Goal: Information Seeking & Learning: Learn about a topic

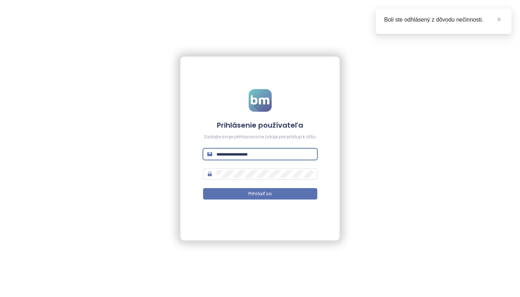
type input "**********"
click at [260, 194] on button "Prihlásiť sa" at bounding box center [260, 193] width 114 height 11
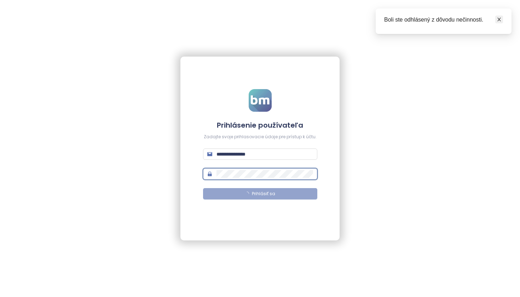
click at [499, 19] on icon "close" at bounding box center [499, 19] width 5 height 5
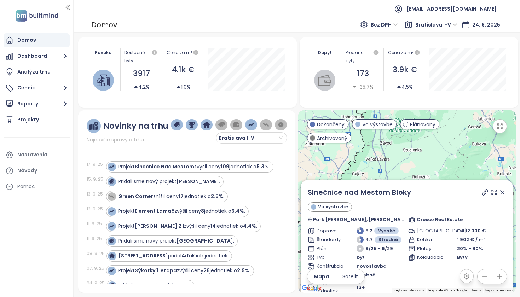
click at [499, 194] on icon at bounding box center [502, 192] width 7 height 7
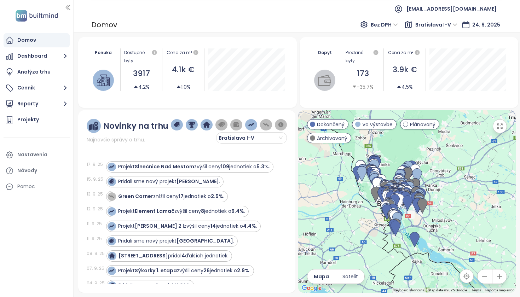
drag, startPoint x: 433, startPoint y: 235, endPoint x: 422, endPoint y: 136, distance: 99.7
click at [422, 136] on div at bounding box center [407, 201] width 218 height 183
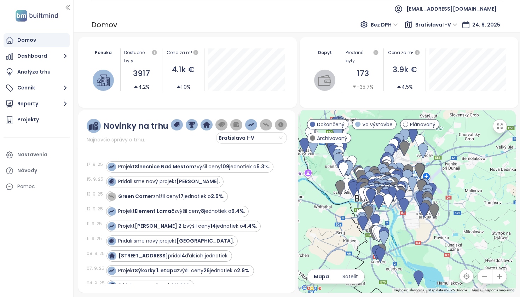
click at [502, 278] on icon "button" at bounding box center [499, 276] width 7 height 7
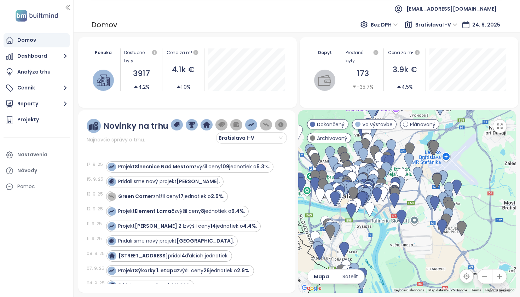
click at [502, 278] on icon "button" at bounding box center [499, 276] width 7 height 7
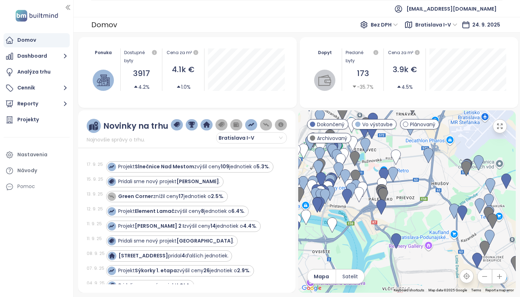
click at [502, 278] on icon "button" at bounding box center [499, 276] width 7 height 7
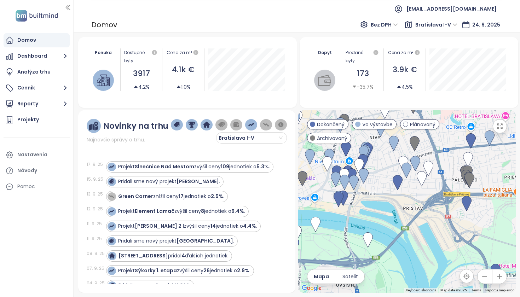
drag, startPoint x: 327, startPoint y: 239, endPoint x: 438, endPoint y: 222, distance: 112.7
click at [438, 222] on div at bounding box center [407, 201] width 218 height 183
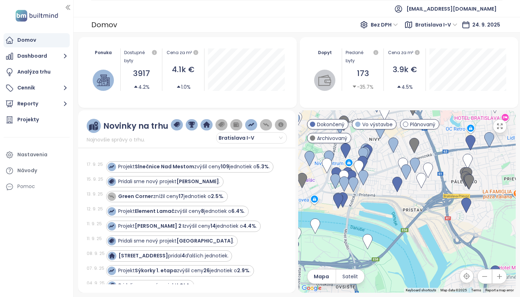
click at [501, 278] on icon "button" at bounding box center [499, 276] width 7 height 7
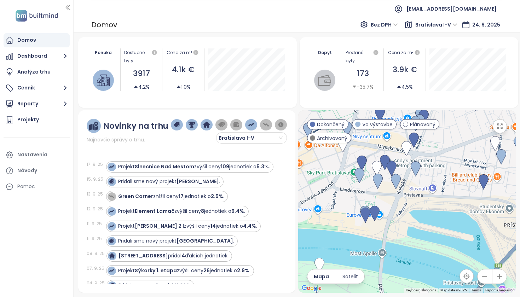
drag, startPoint x: 339, startPoint y: 192, endPoint x: 436, endPoint y: 199, distance: 97.2
click at [436, 199] on div at bounding box center [407, 201] width 218 height 183
click at [378, 179] on img at bounding box center [378, 182] width 10 height 16
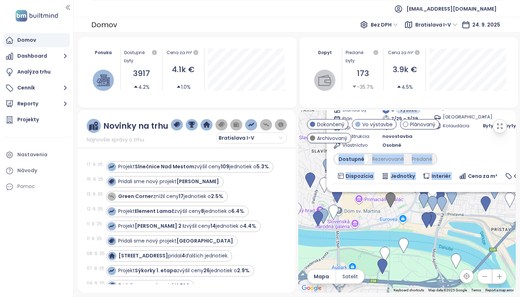
drag, startPoint x: 482, startPoint y: 164, endPoint x: 443, endPoint y: 185, distance: 44.7
click at [443, 185] on div "Ister Tower Vo výstavbe Landererova 1, 811 09 Bratislava-Staré Mesto, Slovakia …" at bounding box center [433, 157] width 198 height 200
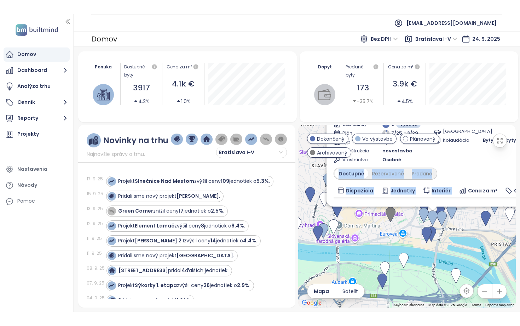
scroll to position [28, 0]
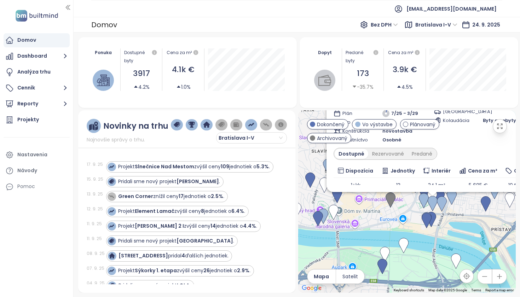
click at [497, 129] on icon "button" at bounding box center [500, 126] width 7 height 7
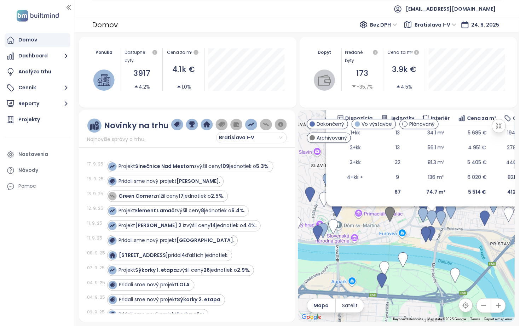
scroll to position [0, 0]
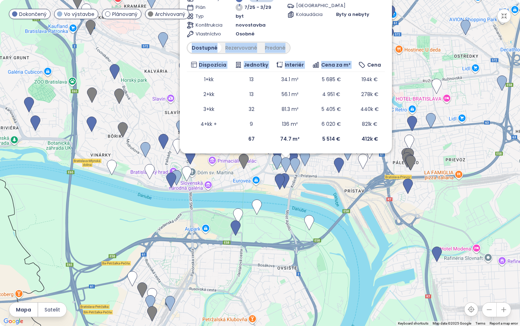
drag, startPoint x: 385, startPoint y: 17, endPoint x: 379, endPoint y: 58, distance: 41.1
click at [379, 58] on div "Ister Tower Vo výstavbe Landererova 1, 811 09 Bratislava-Staré Mesto, Slovakia …" at bounding box center [286, 46] width 198 height 200
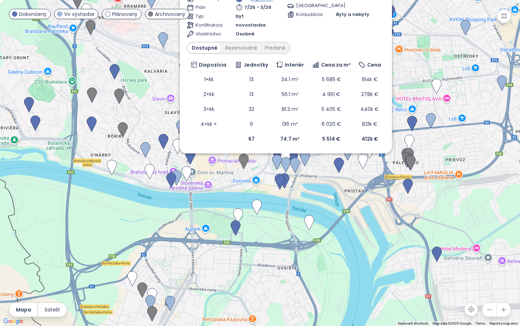
click at [205, 142] on td at bounding box center [209, 138] width 44 height 15
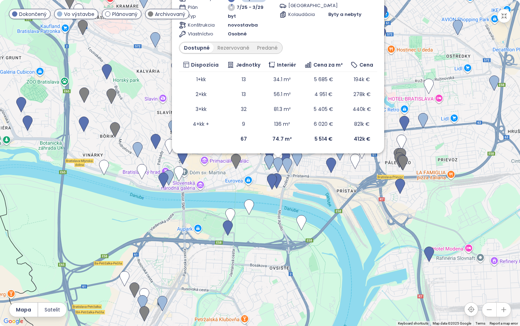
drag, startPoint x: 311, startPoint y: 191, endPoint x: 295, endPoint y: 194, distance: 16.2
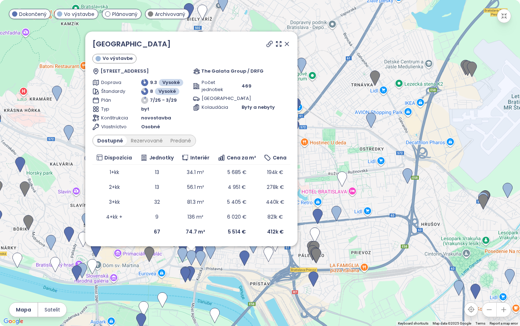
drag, startPoint x: 290, startPoint y: 198, endPoint x: 226, endPoint y: 285, distance: 107.9
click at [226, 287] on div "Ister Tower Vo výstavbe Landererova 1, 811 09 Bratislava-Staré Mesto, Slovakia …" at bounding box center [260, 163] width 520 height 326
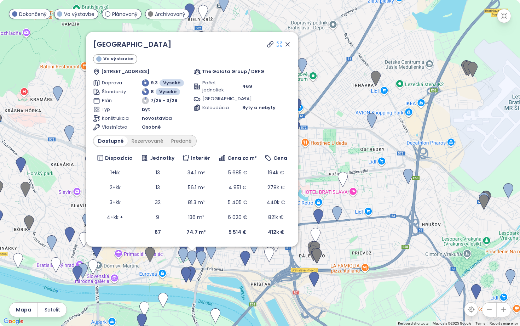
click at [282, 44] on icon at bounding box center [279, 44] width 7 height 7
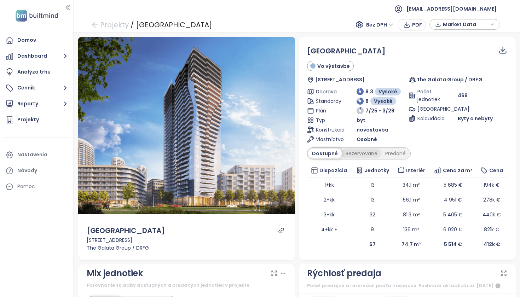
click at [355, 155] on div "Rezervované" at bounding box center [362, 154] width 40 height 10
click at [396, 154] on div "Predané" at bounding box center [396, 154] width 28 height 10
click at [327, 158] on div "Dostupné" at bounding box center [324, 154] width 32 height 10
